Goal: Task Accomplishment & Management: Manage account settings

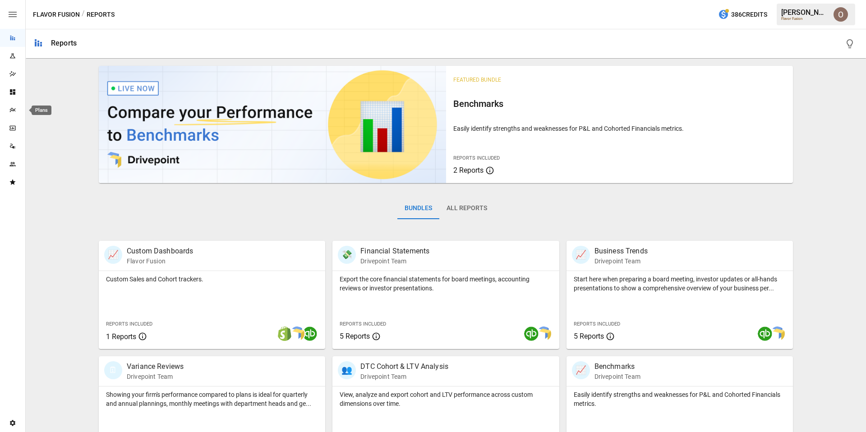
click at [9, 110] on icon "Plans" at bounding box center [12, 109] width 7 height 7
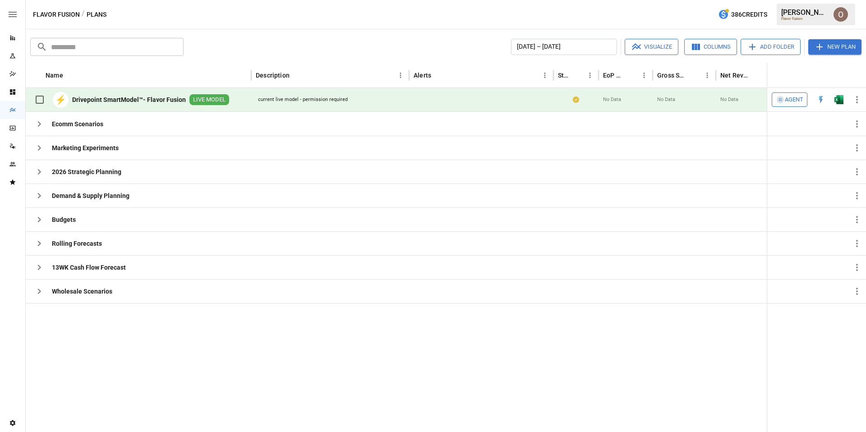
click at [708, 46] on button "Columns" at bounding box center [710, 47] width 53 height 16
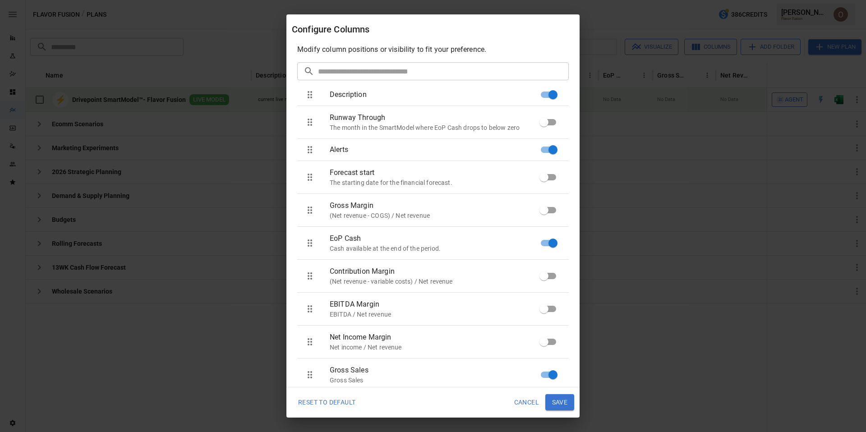
click at [351, 72] on input "text" at bounding box center [443, 71] width 251 height 18
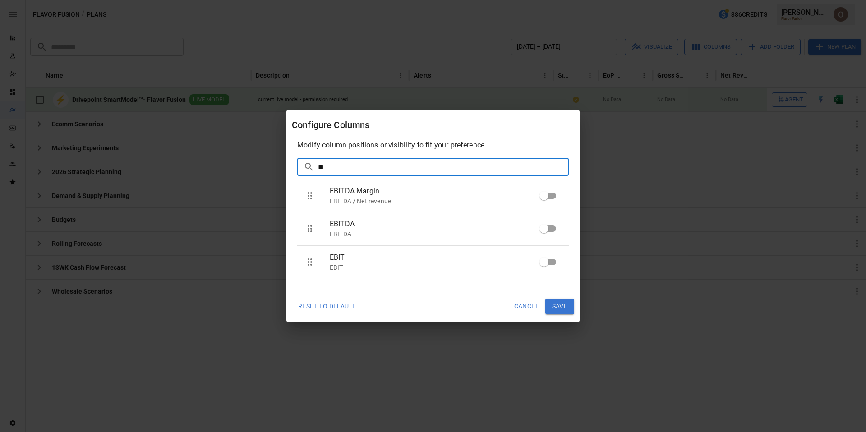
type input "**"
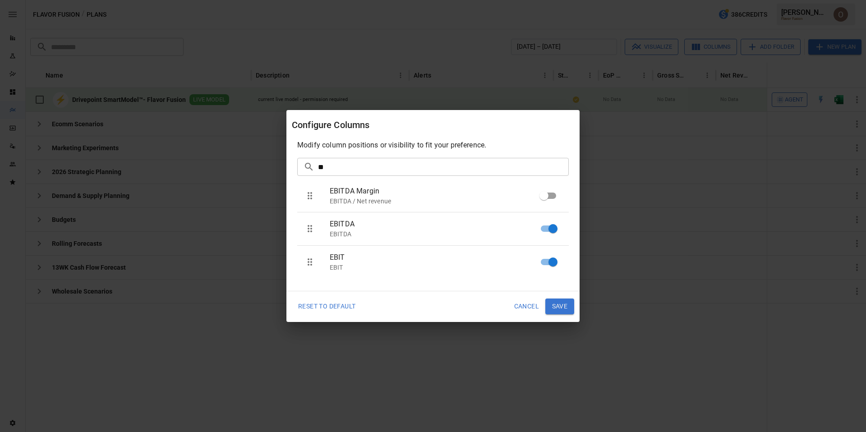
click at [565, 306] on button "Save" at bounding box center [559, 307] width 29 height 16
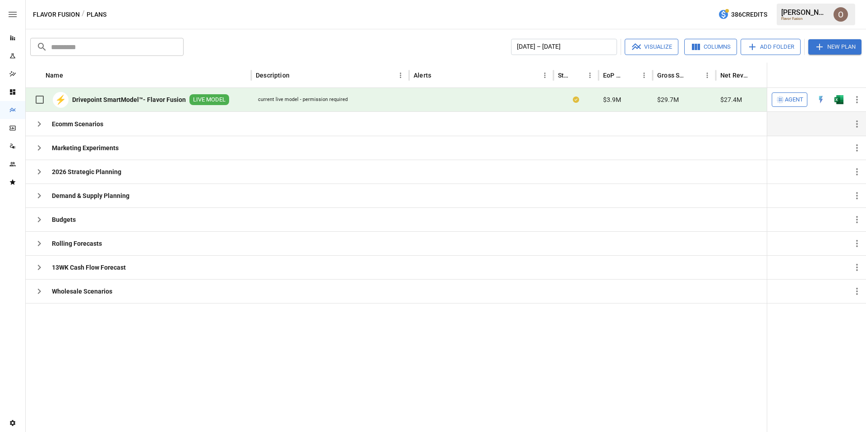
click at [36, 124] on icon "button" at bounding box center [39, 124] width 11 height 11
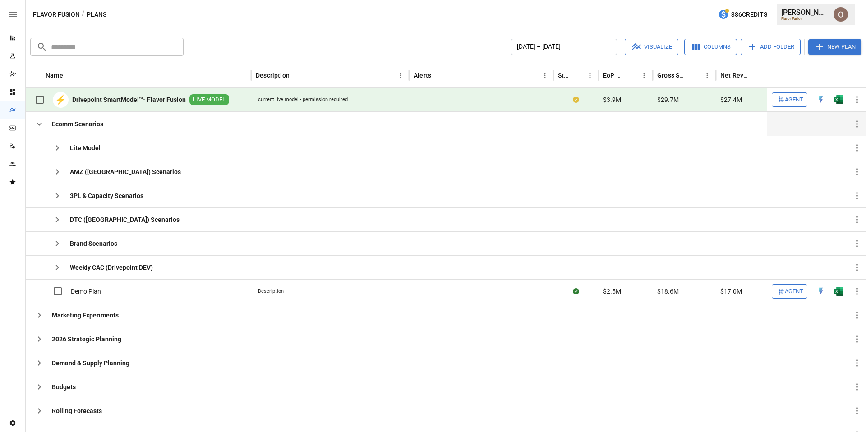
click at [41, 128] on icon "button" at bounding box center [39, 124] width 11 height 11
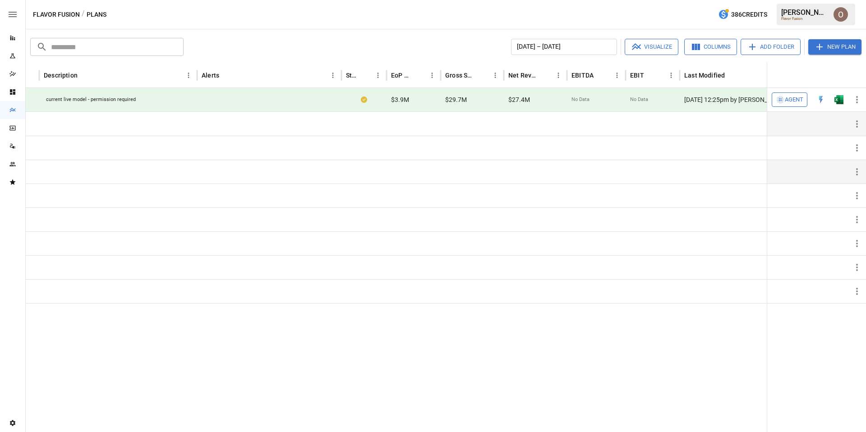
scroll to position [0, 238]
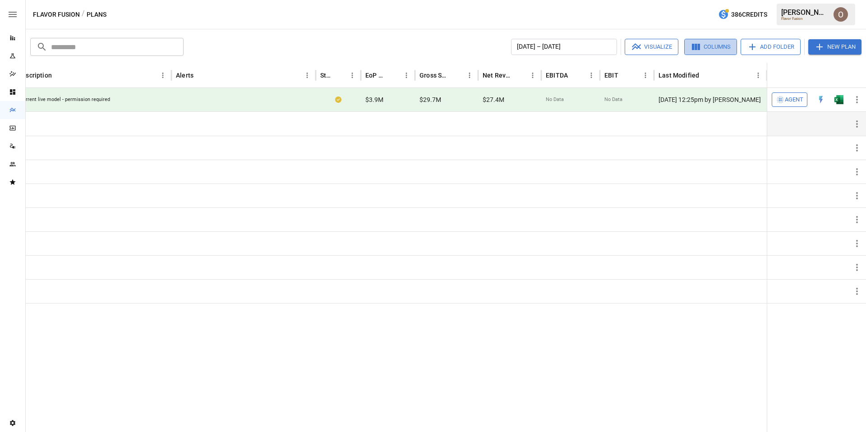
click at [706, 49] on button "Columns" at bounding box center [710, 47] width 53 height 16
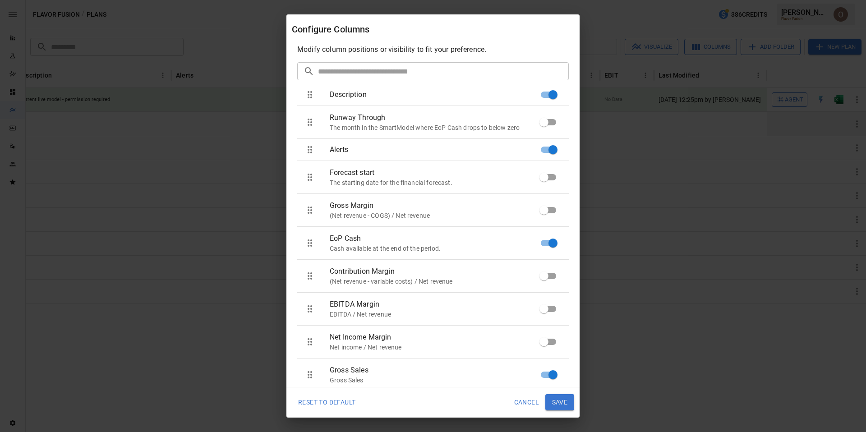
click at [451, 73] on input "text" at bounding box center [443, 71] width 251 height 18
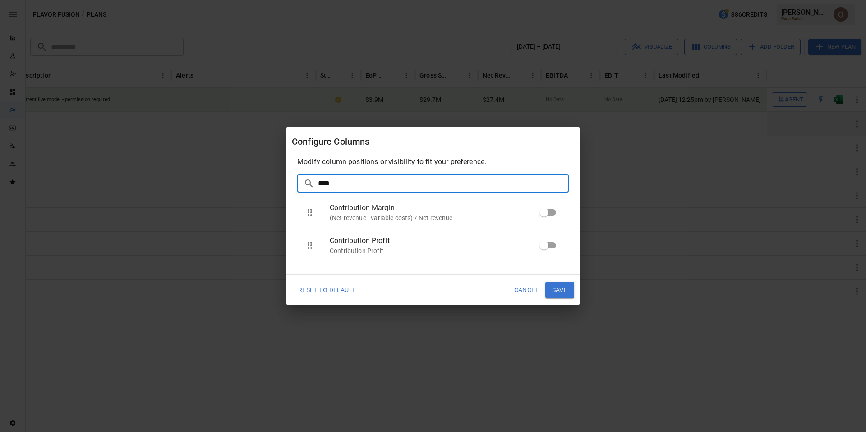
type input "****"
click at [564, 292] on button "Save" at bounding box center [559, 290] width 29 height 16
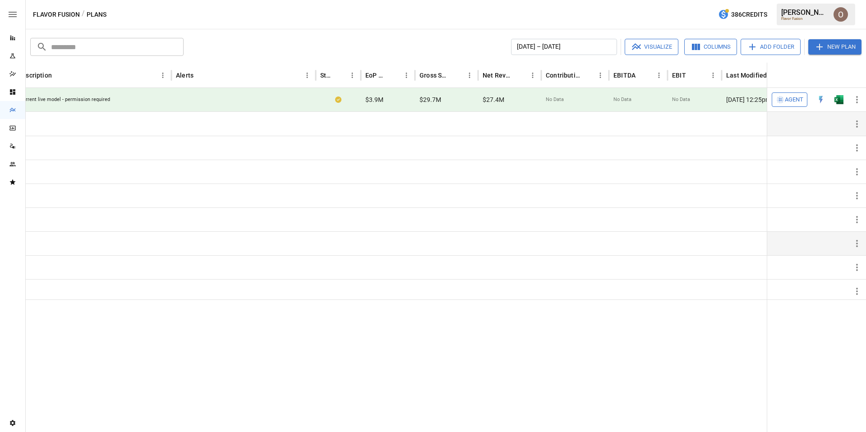
scroll to position [0, 305]
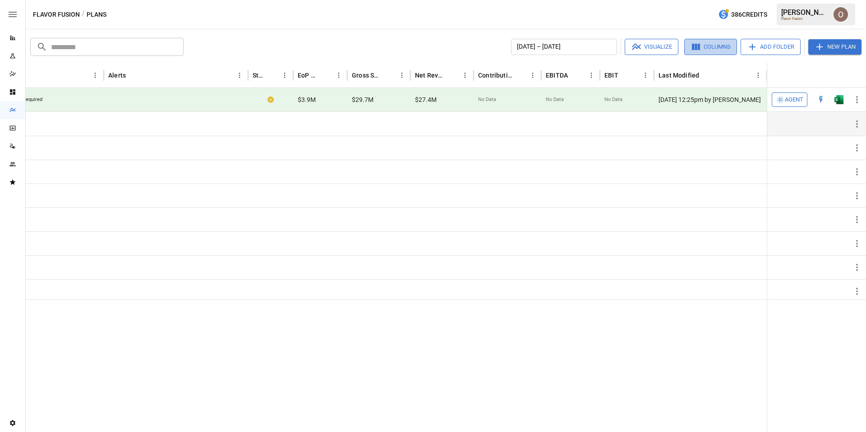
click at [717, 49] on button "Columns" at bounding box center [710, 47] width 53 height 16
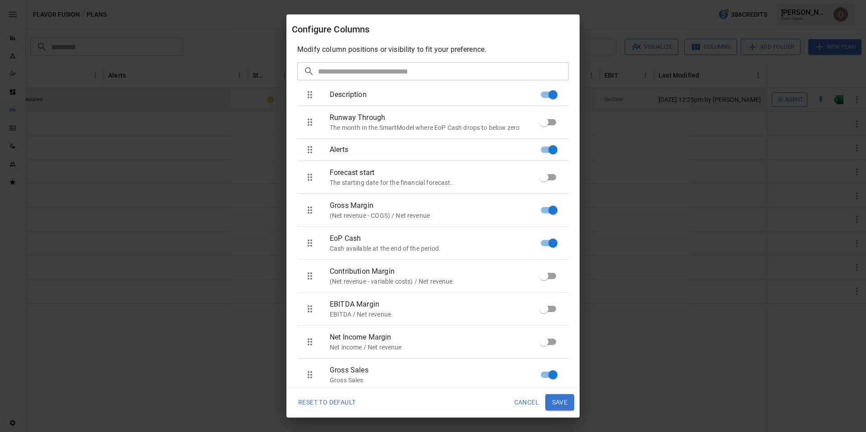
click at [558, 404] on button "Save" at bounding box center [559, 402] width 29 height 16
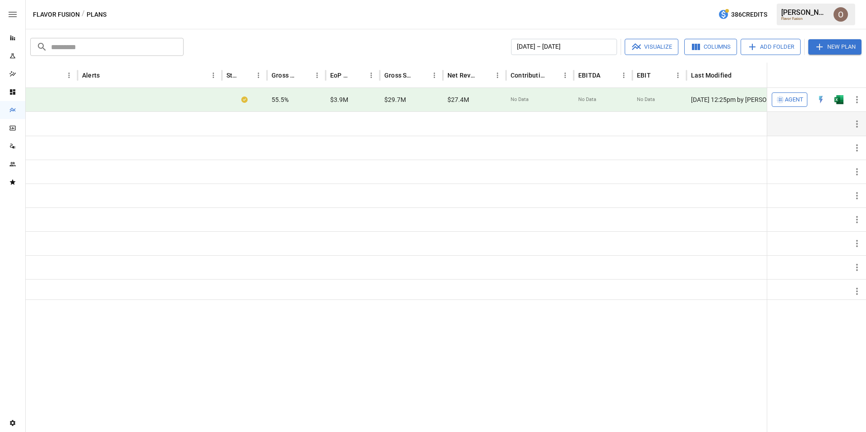
scroll to position [0, 0]
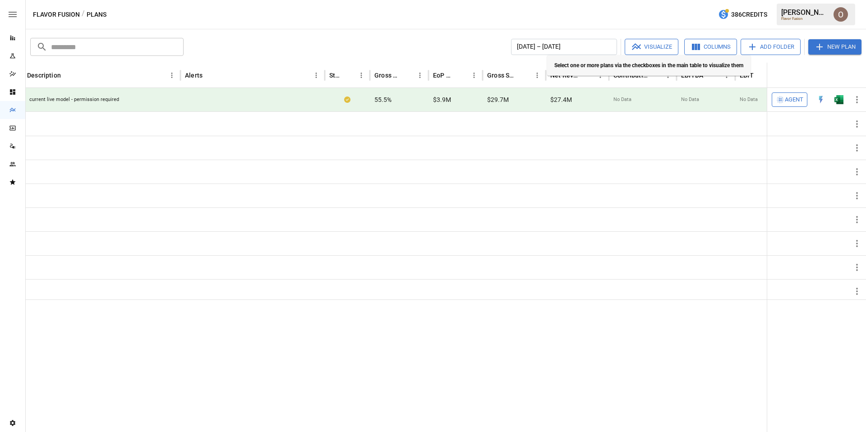
click at [699, 48] on icon "button" at bounding box center [695, 46] width 11 height 11
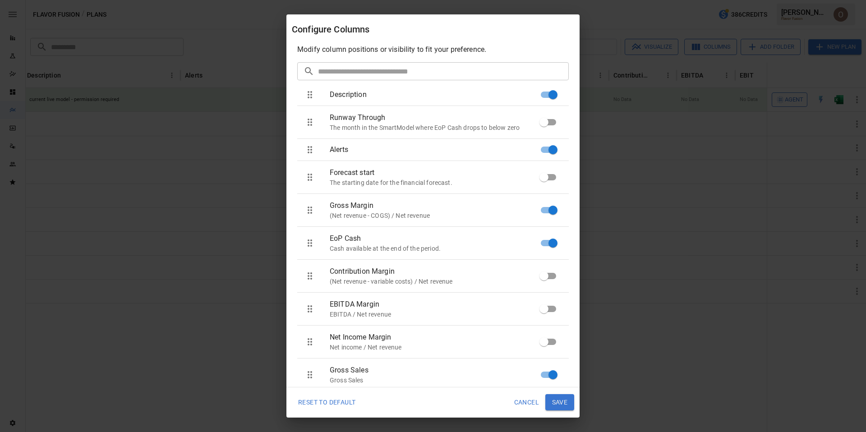
click at [692, 292] on div "Configure Columns Modify column positions or visibility to fit your preference.…" at bounding box center [433, 216] width 866 height 432
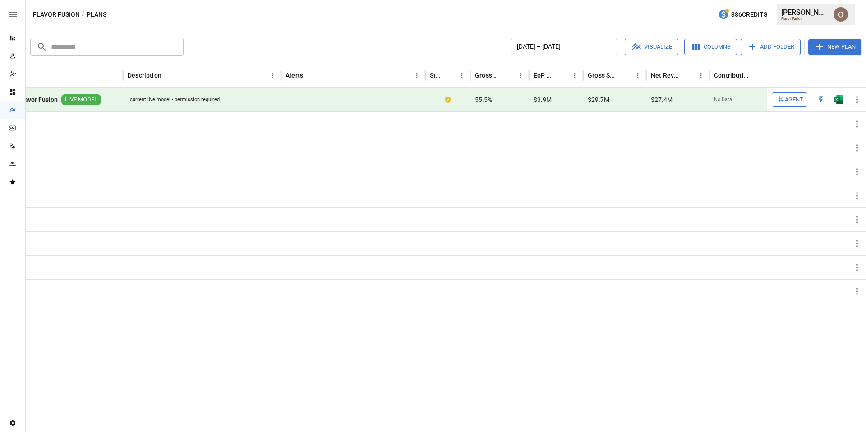
scroll to position [0, 39]
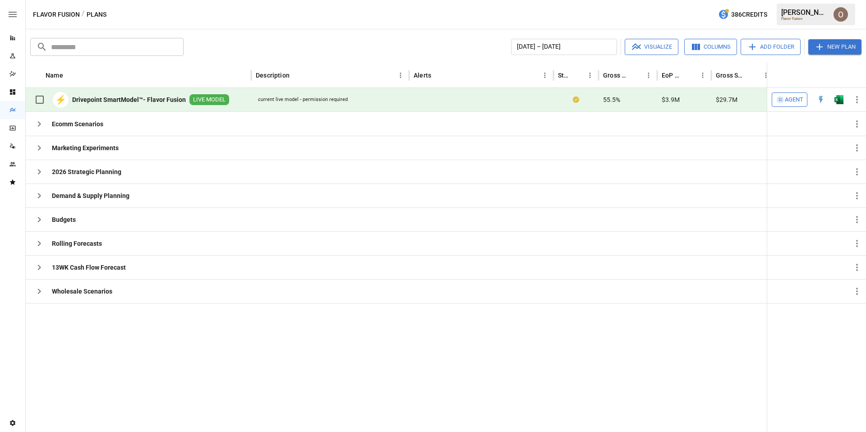
click at [836, 13] on img "Oleksii Flok" at bounding box center [840, 14] width 14 height 14
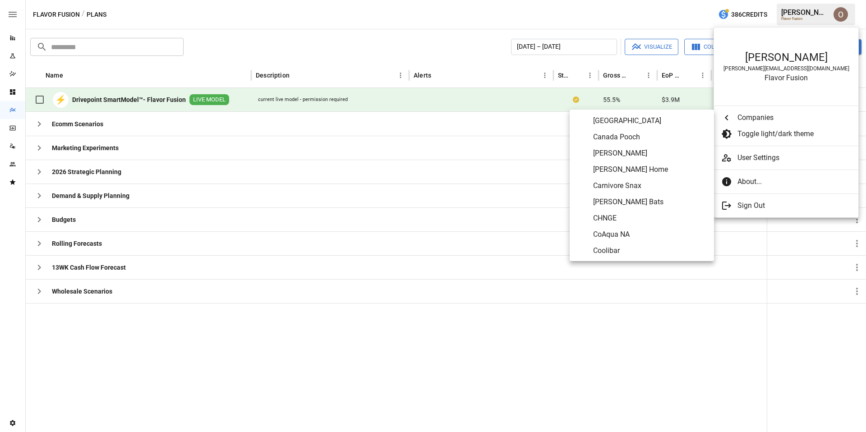
scroll to position [1066, 0]
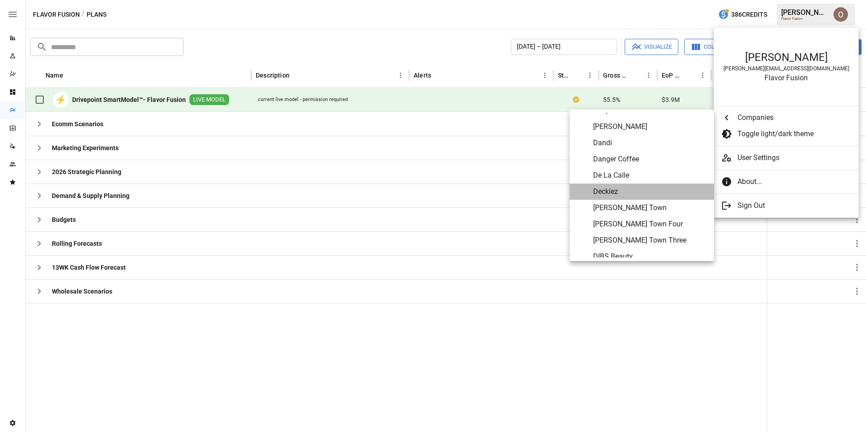
click at [613, 191] on span "Deckiez" at bounding box center [650, 191] width 114 height 11
